Goal: Information Seeking & Learning: Learn about a topic

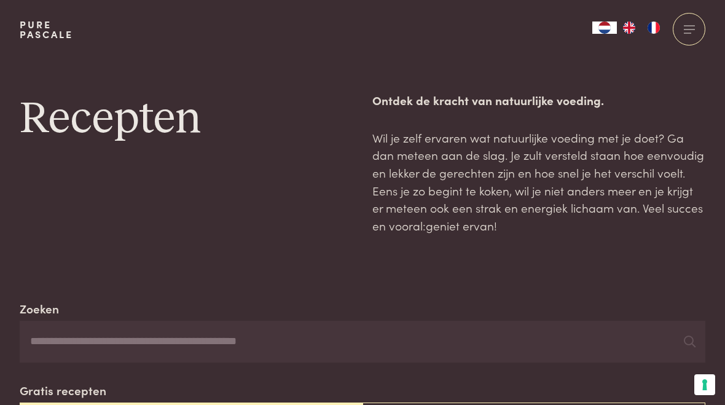
click at [107, 339] on input "Zoeken" at bounding box center [363, 342] width 686 height 42
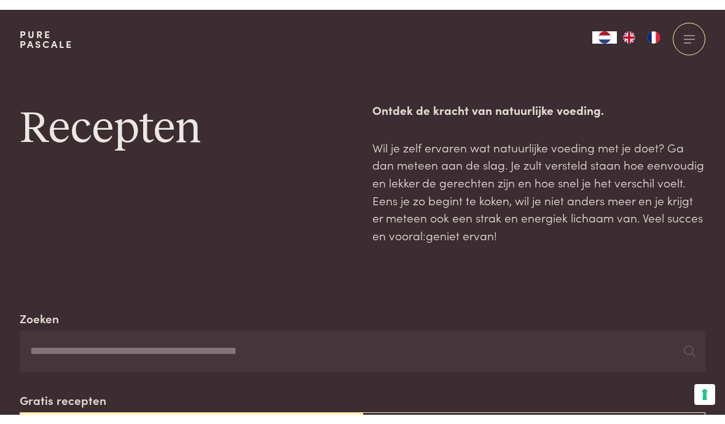
scroll to position [12, 0]
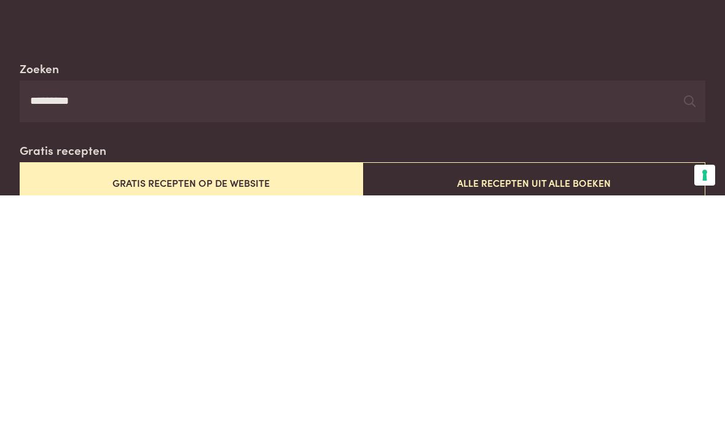
type input "*********"
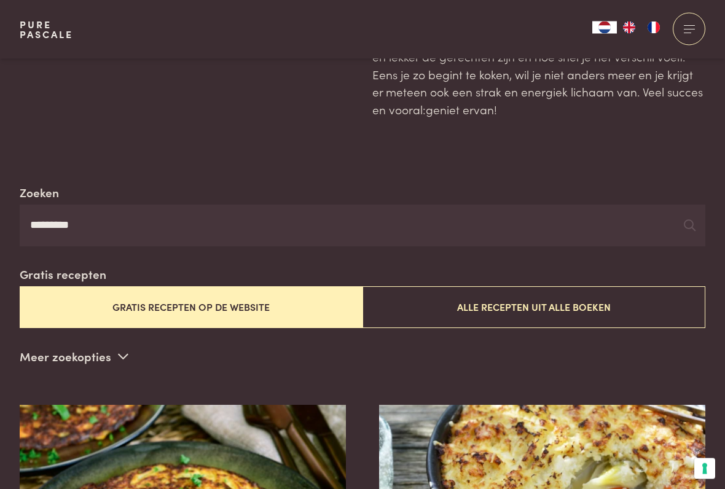
scroll to position [136, 0]
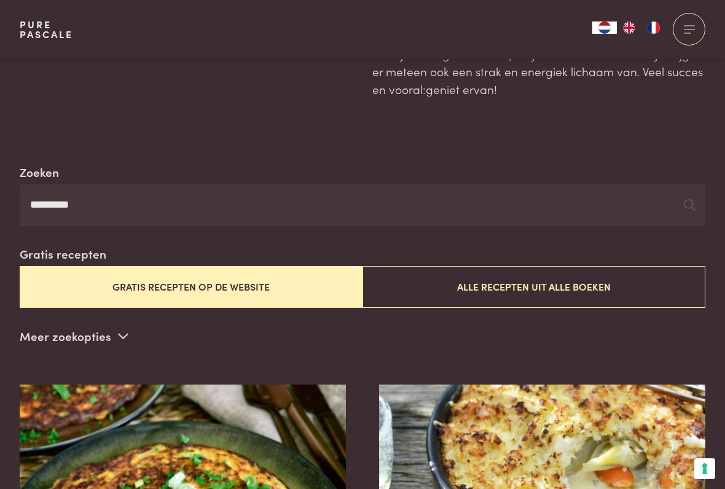
click at [550, 280] on button "Alle recepten uit alle boeken" at bounding box center [534, 286] width 343 height 41
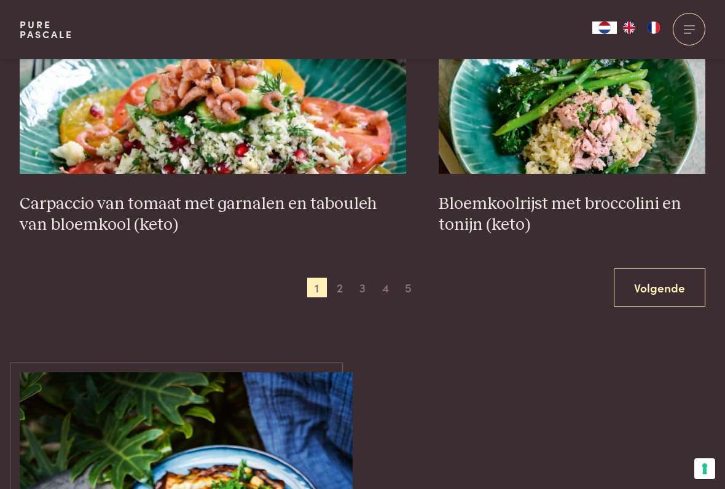
click at [665, 274] on link "Volgende" at bounding box center [660, 288] width 92 height 39
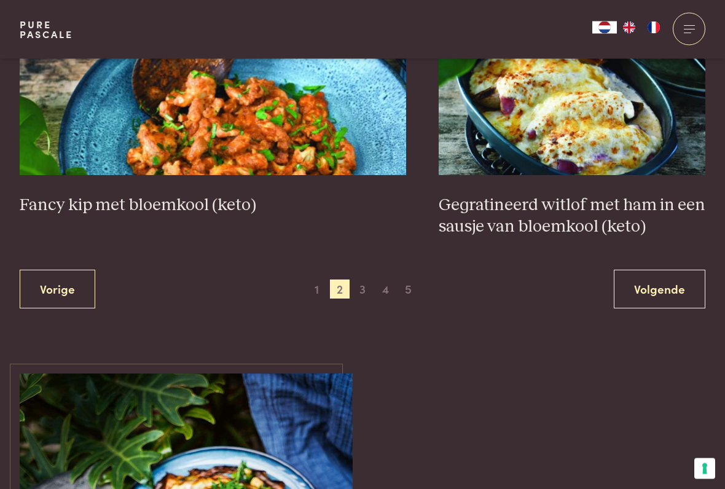
scroll to position [2341, 0]
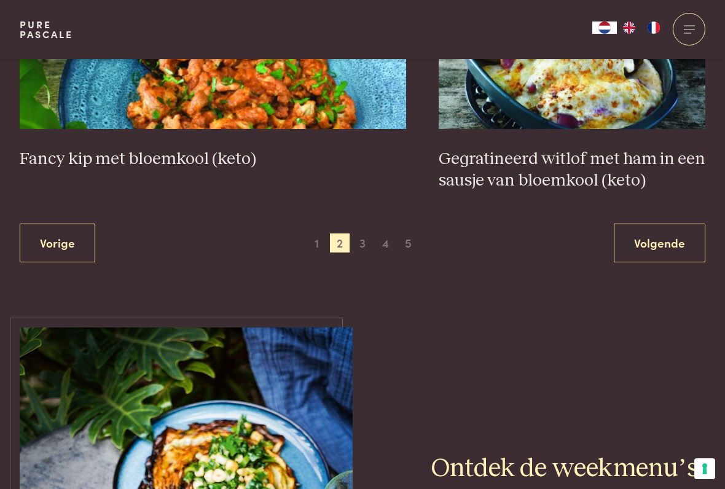
click at [669, 239] on link "Volgende" at bounding box center [660, 243] width 92 height 39
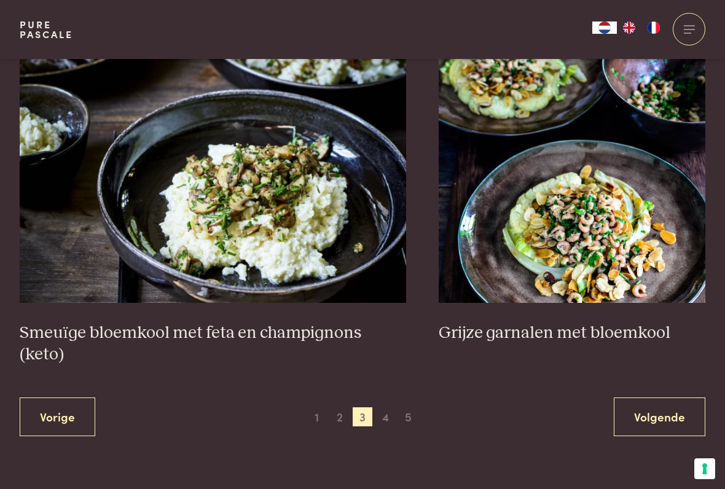
click at [669, 398] on link "Volgende" at bounding box center [660, 417] width 92 height 39
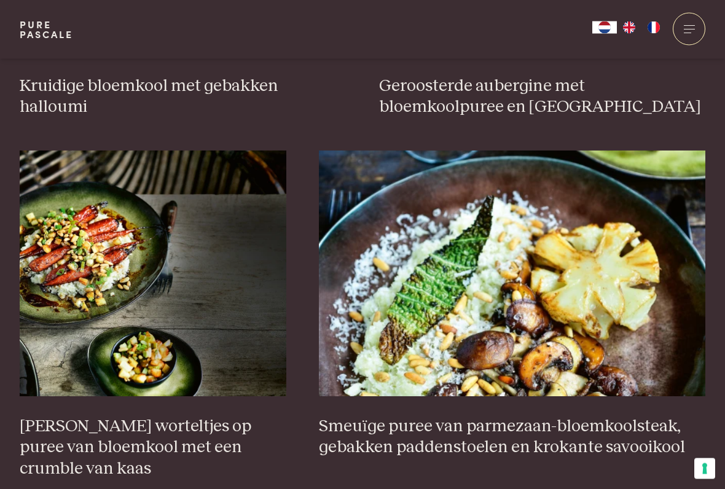
scroll to position [712, 0]
click at [479, 404] on h3 "Smeuïge puree van parmezaan-bloemkoolsteak, gebakken paddenstoelen en krokante …" at bounding box center [512, 437] width 387 height 42
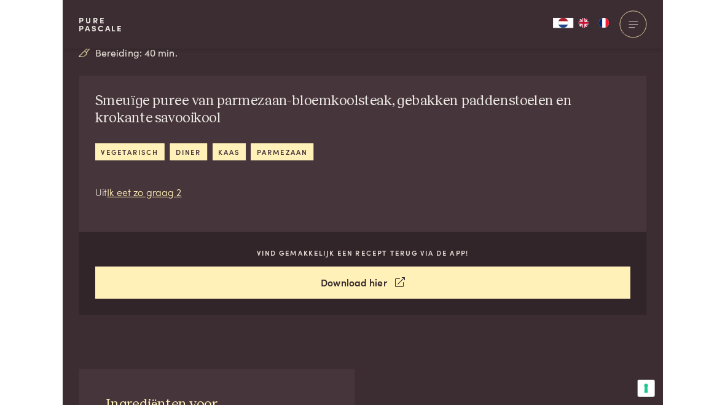
scroll to position [451, 0]
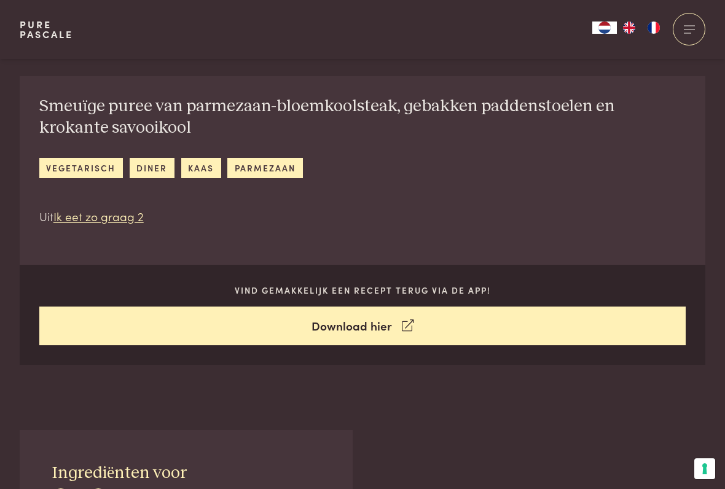
click at [416, 320] on link "Download hier" at bounding box center [362, 326] width 647 height 39
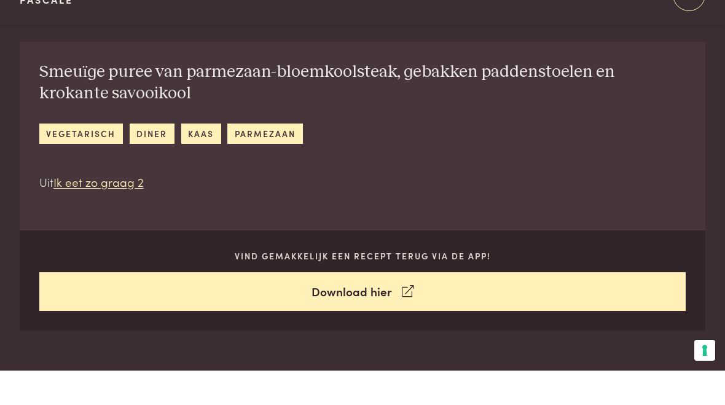
scroll to position [486, 0]
